Goal: Information Seeking & Learning: Learn about a topic

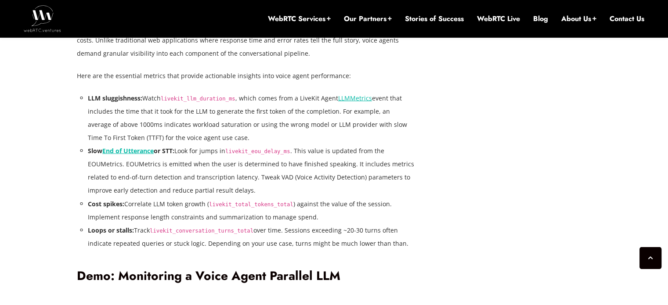
scroll to position [1719, 0]
click at [263, 151] on code "livekit_eou_delay_ms" at bounding box center [257, 151] width 65 height 6
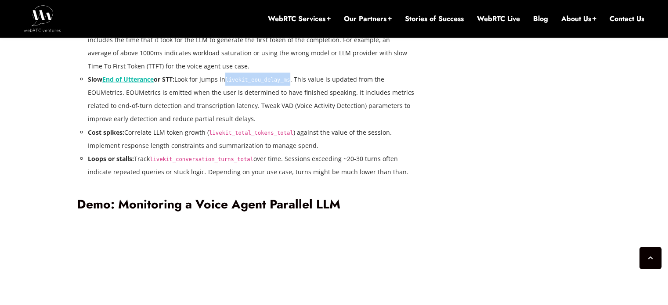
scroll to position [1791, 0]
click at [286, 208] on h2 "Demo: Monitoring a Voice Agent Parallel LLM" at bounding box center [246, 203] width 338 height 15
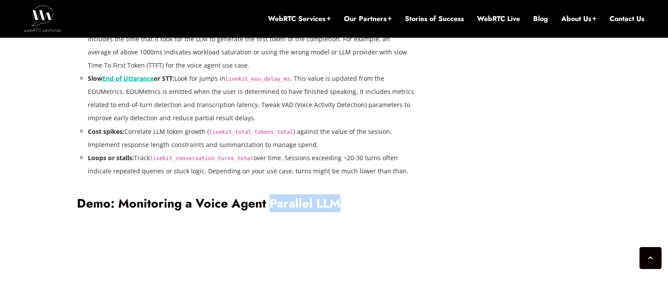
drag, startPoint x: 286, startPoint y: 208, endPoint x: 322, endPoint y: 210, distance: 36.1
click at [322, 210] on h2 "Demo: Monitoring a Voice Agent Parallel LLM" at bounding box center [246, 203] width 338 height 15
drag, startPoint x: 322, startPoint y: 210, endPoint x: 192, endPoint y: 195, distance: 130.9
click at [192, 196] on h2 "Demo: Monitoring a Voice Agent Parallel LLM" at bounding box center [246, 203] width 338 height 15
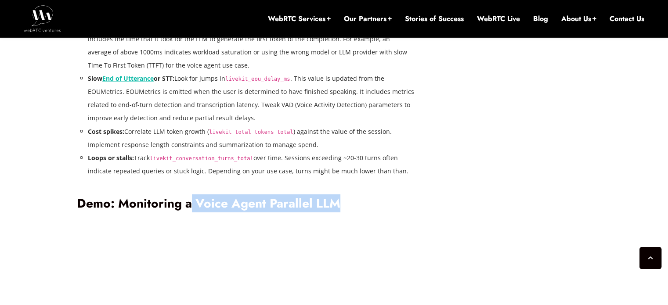
click at [192, 196] on h2 "Demo: Monitoring a Voice Agent Parallel LLM" at bounding box center [246, 203] width 338 height 15
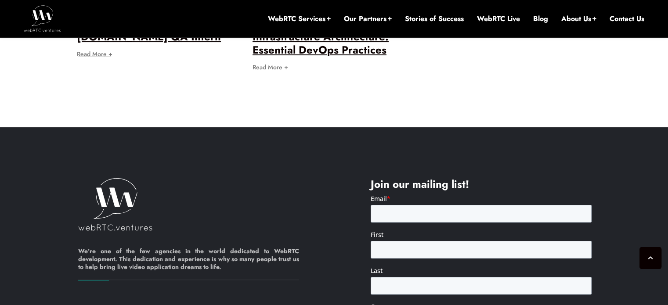
scroll to position [3514, 0]
